Goal: Task Accomplishment & Management: Manage account settings

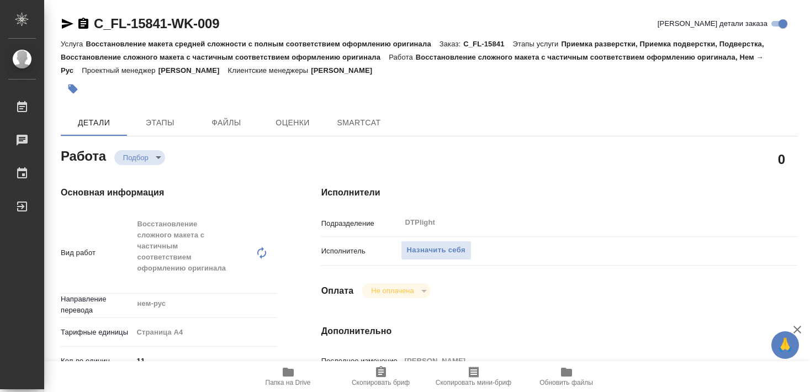
type textarea "x"
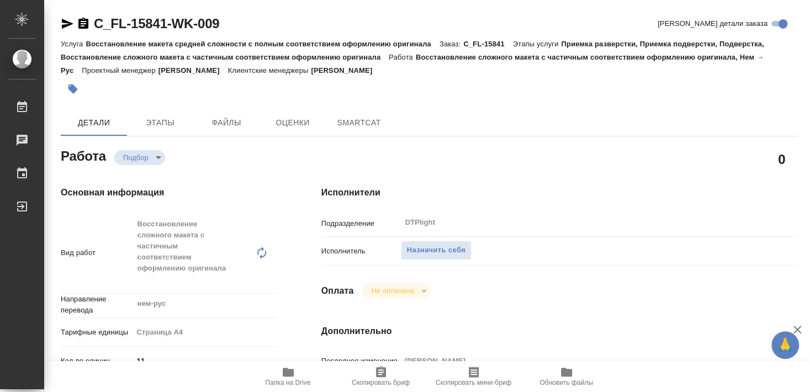
type textarea "x"
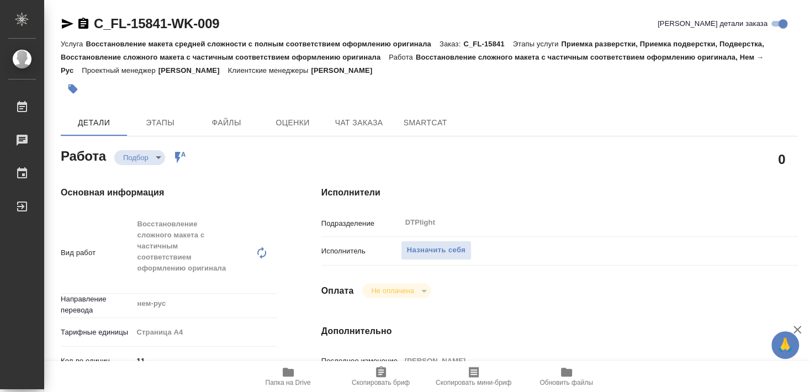
type textarea "x"
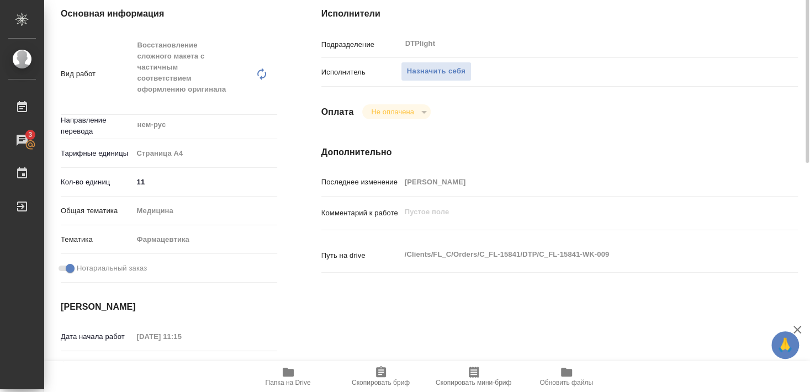
scroll to position [119, 0]
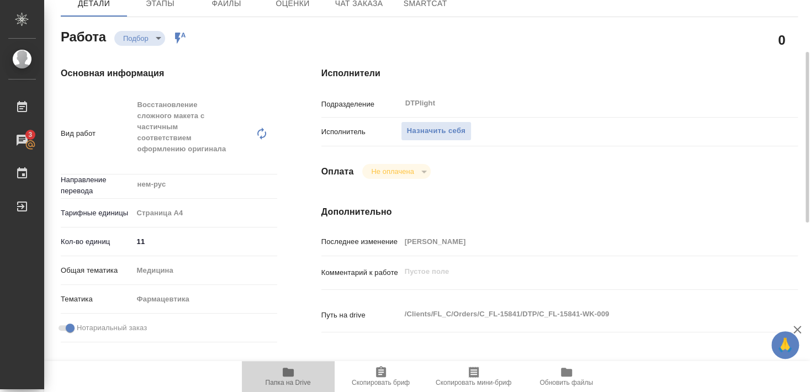
click at [292, 377] on icon "button" at bounding box center [288, 372] width 13 height 13
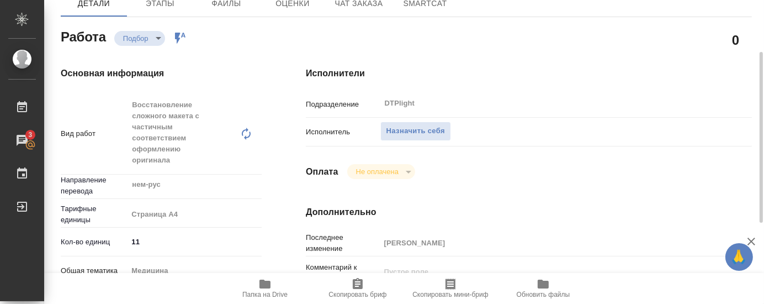
type textarea "x"
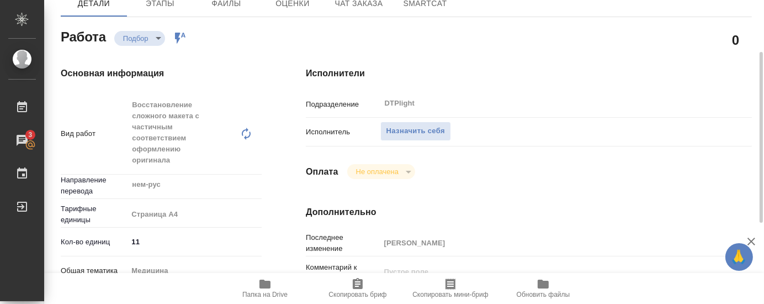
type textarea "x"
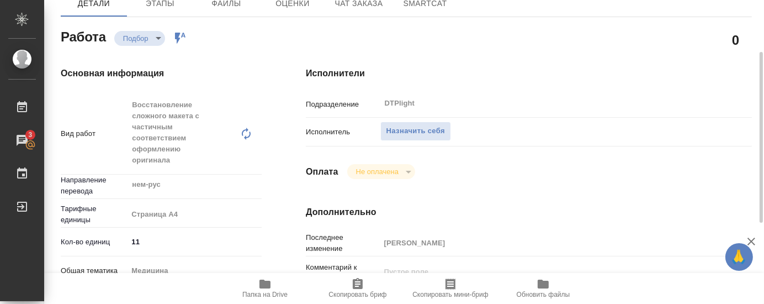
type textarea "x"
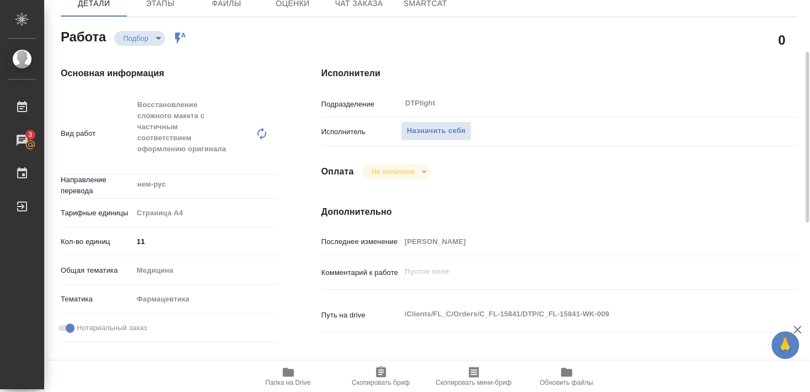
type textarea "x"
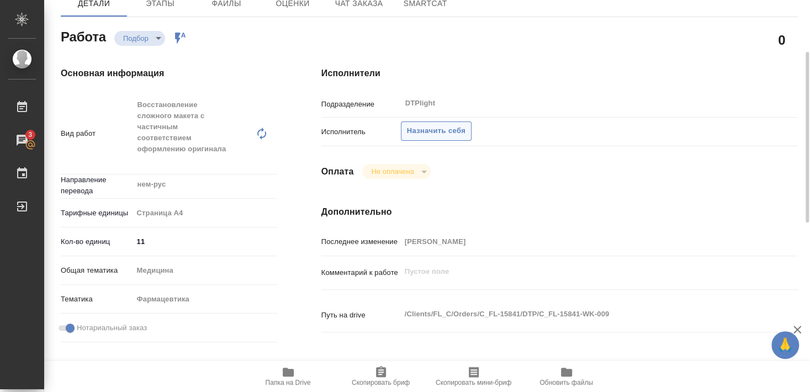
click at [453, 122] on button "Назначить себя" at bounding box center [436, 131] width 71 height 19
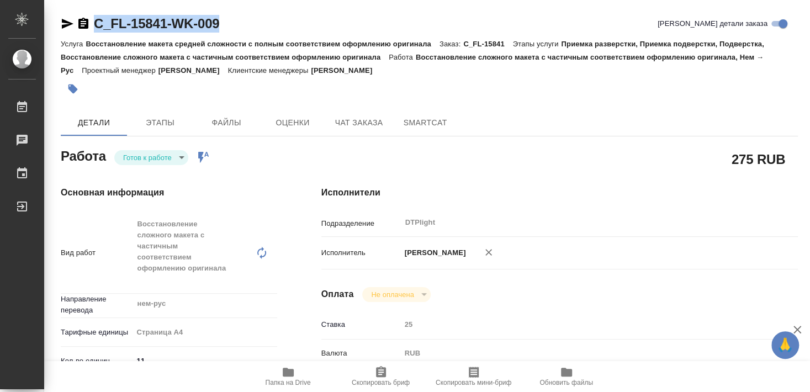
drag, startPoint x: 92, startPoint y: 34, endPoint x: 265, endPoint y: 30, distance: 172.9
click at [265, 30] on div "C_FL-15841-WK-009 Кратко детали заказа" at bounding box center [429, 26] width 737 height 22
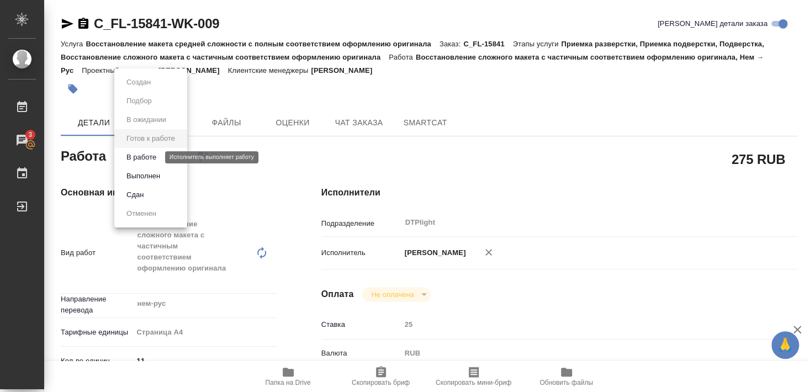
click at [157, 156] on button "В работе" at bounding box center [141, 157] width 36 height 12
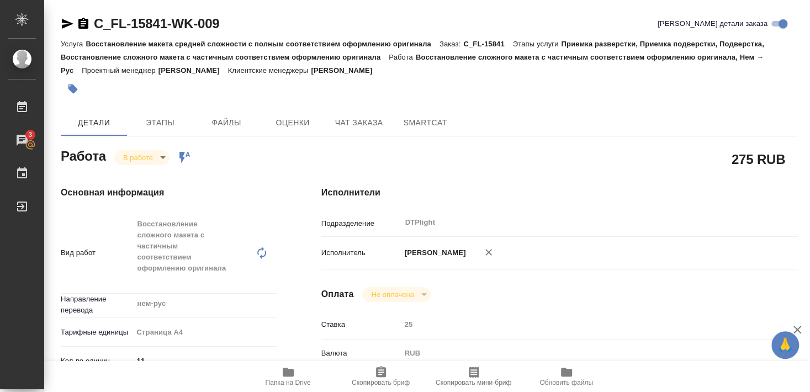
type textarea "x"
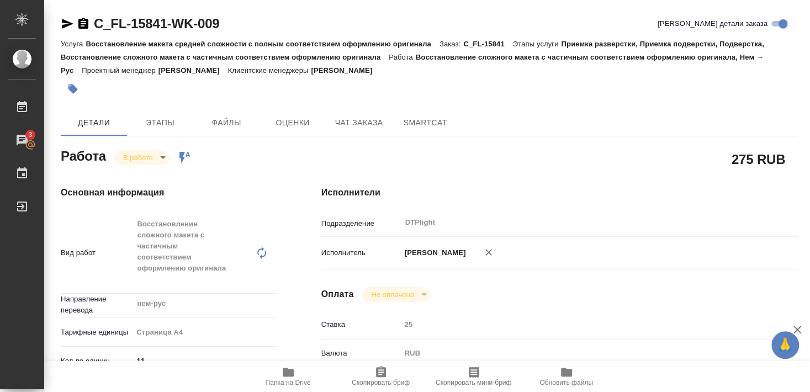
type textarea "x"
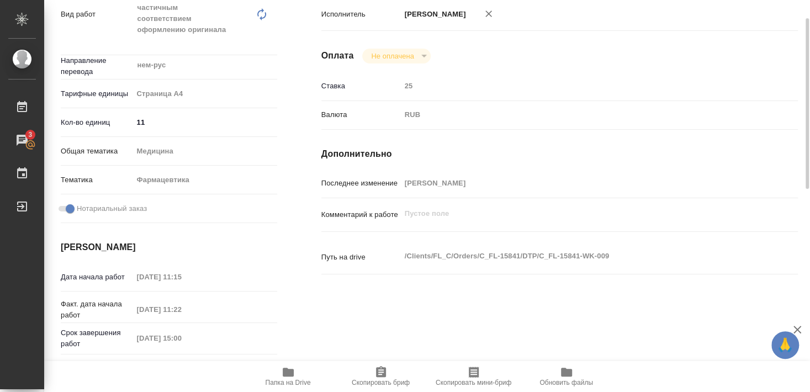
scroll to position [179, 0]
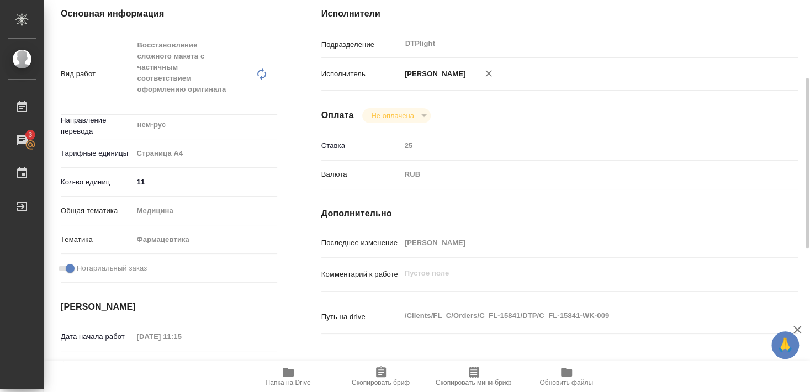
type textarea "x"
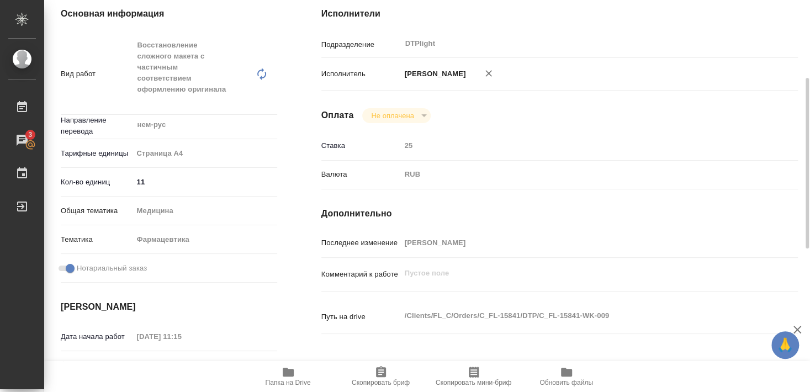
type textarea "x"
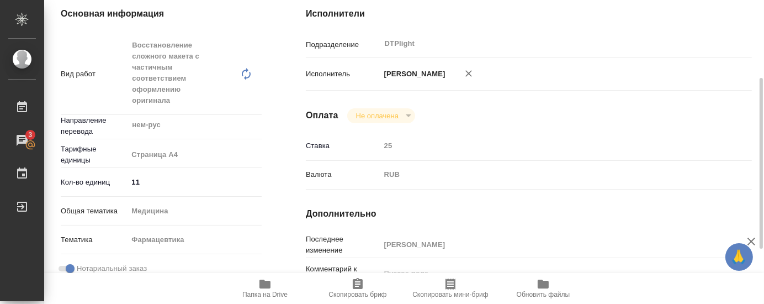
type textarea "x"
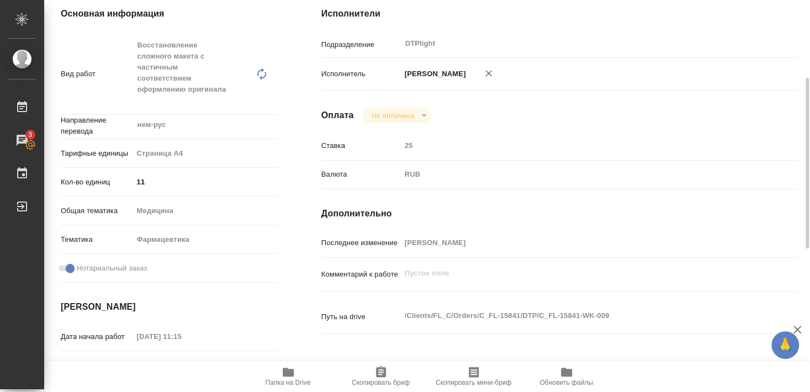
type textarea "x"
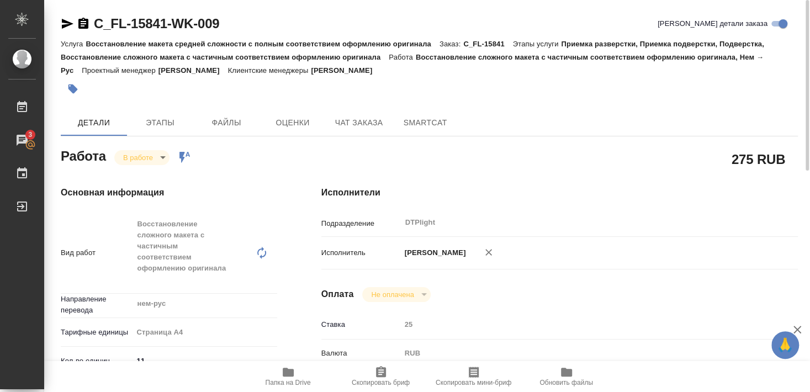
scroll to position [119, 0]
